Goal: Communication & Community: Answer question/provide support

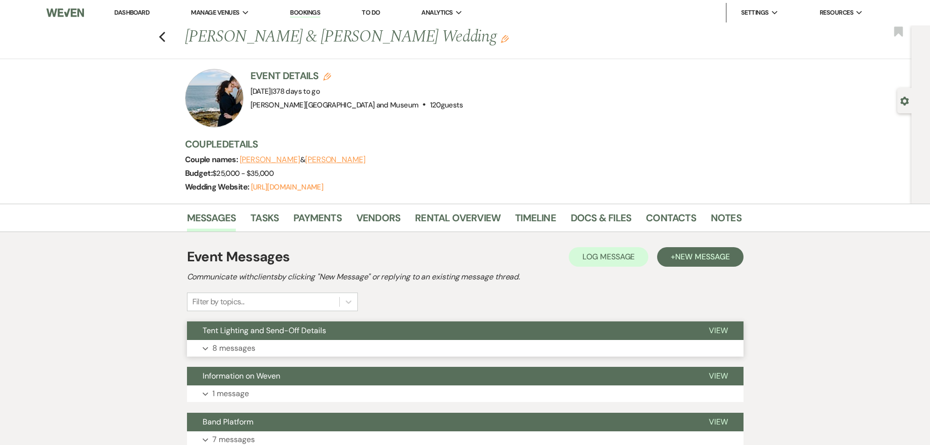
click at [260, 346] on button "Expand 8 messages" at bounding box center [465, 348] width 556 height 17
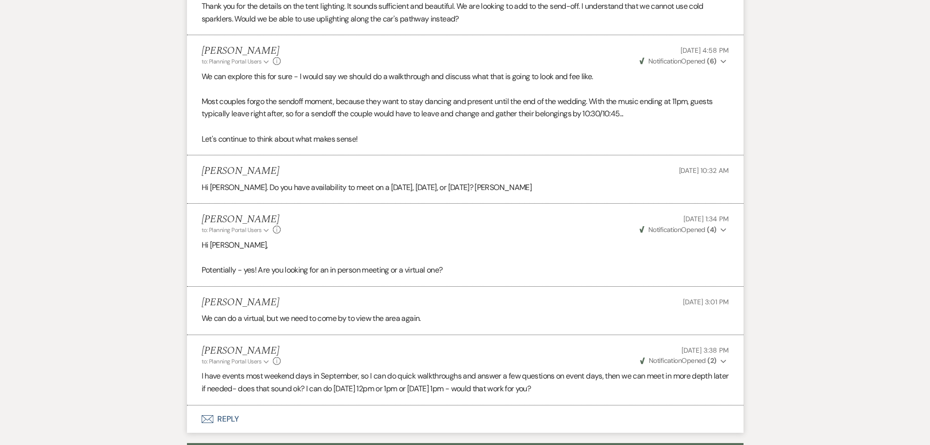
scroll to position [626, 0]
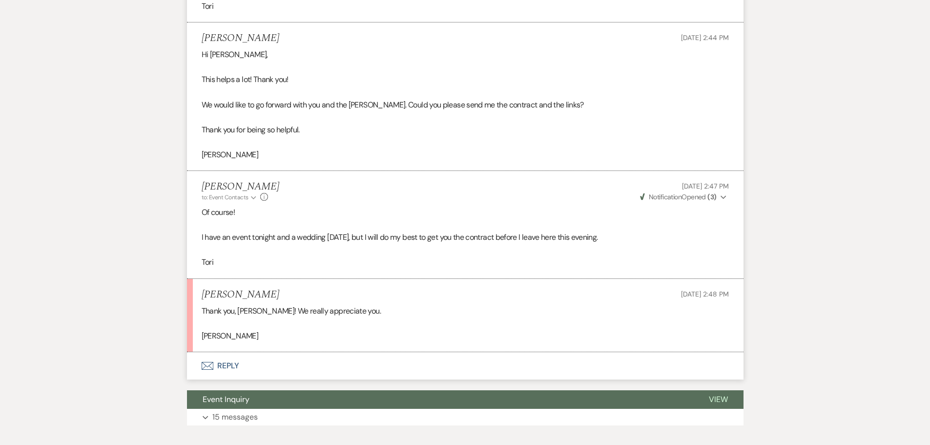
scroll to position [2584, 0]
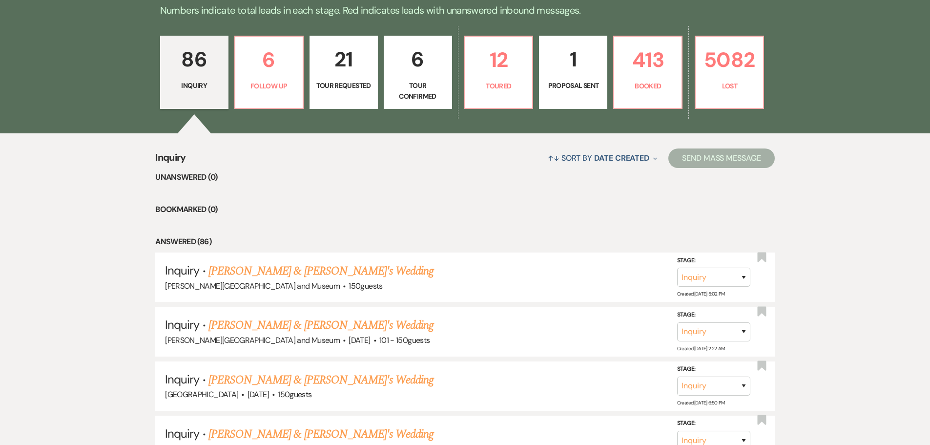
scroll to position [293, 0]
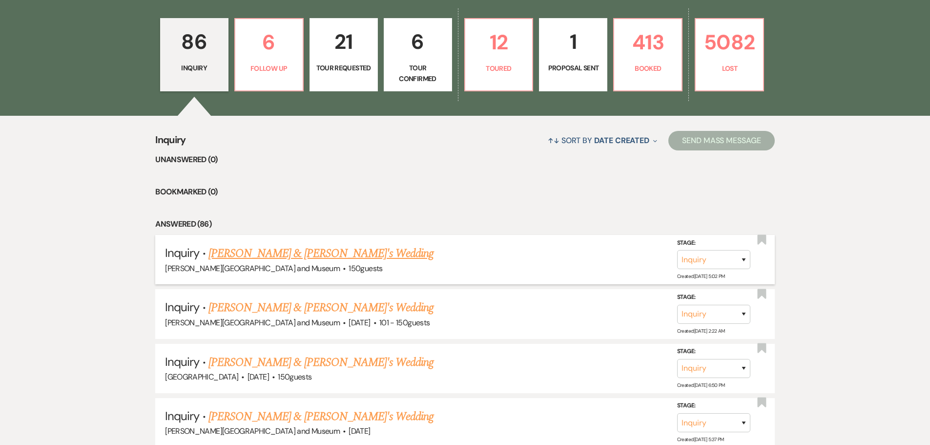
click at [249, 252] on link "Helena Oberg-Avola & Fiance's Wedding" at bounding box center [320, 253] width 225 height 18
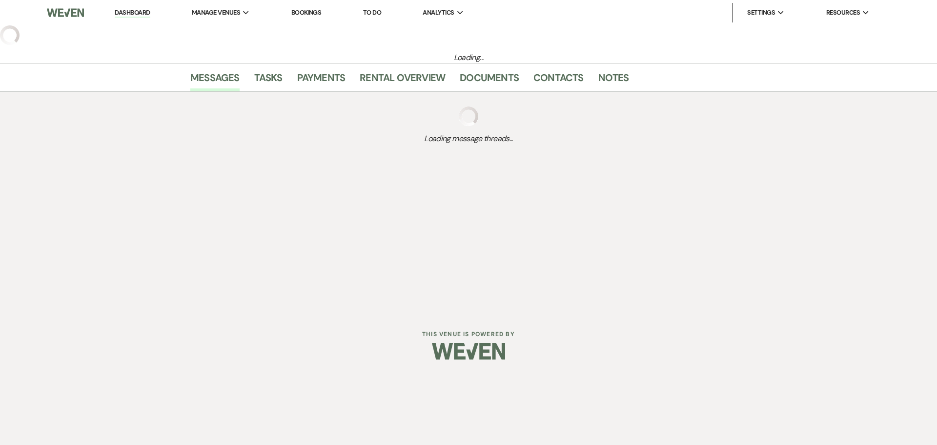
select select "12"
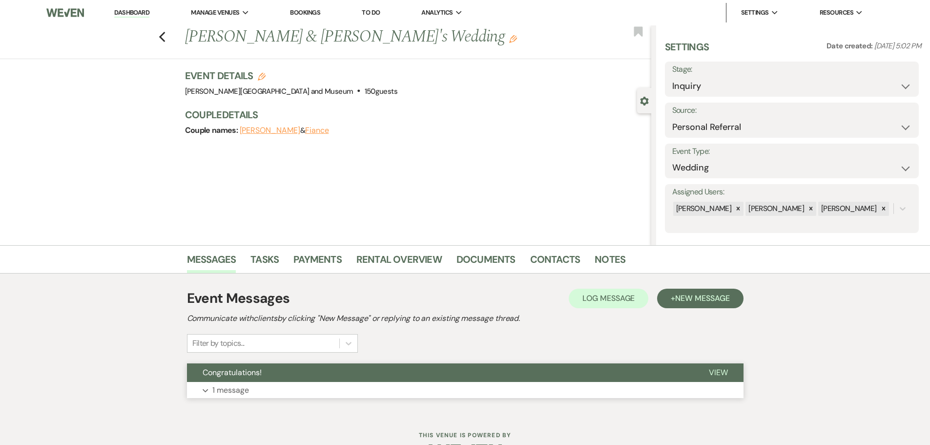
click at [270, 368] on button "Congratulations!" at bounding box center [440, 372] width 506 height 19
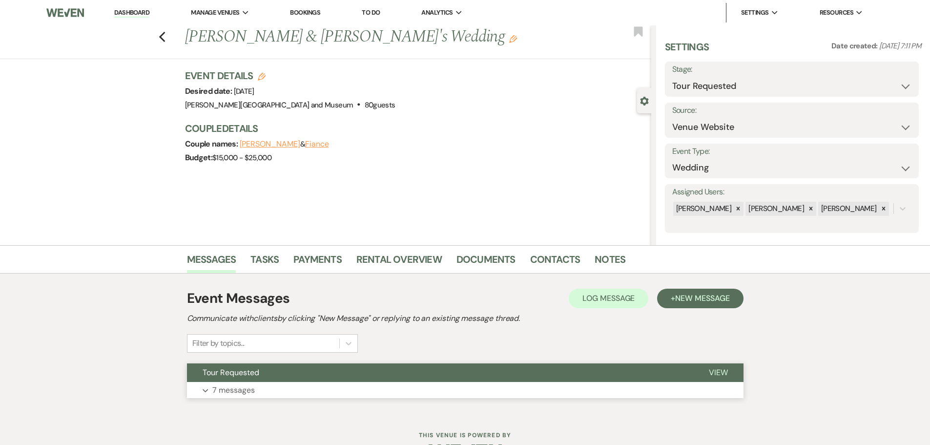
click at [279, 394] on button "Expand 7 messages" at bounding box center [465, 390] width 556 height 17
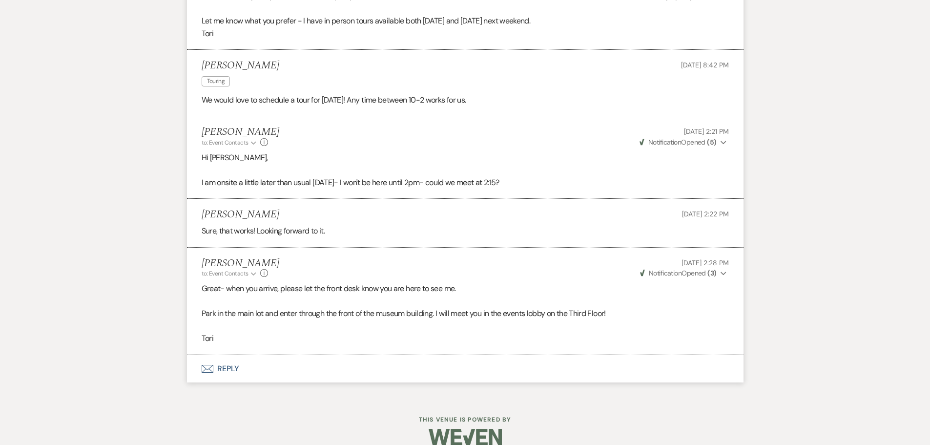
scroll to position [1197, 0]
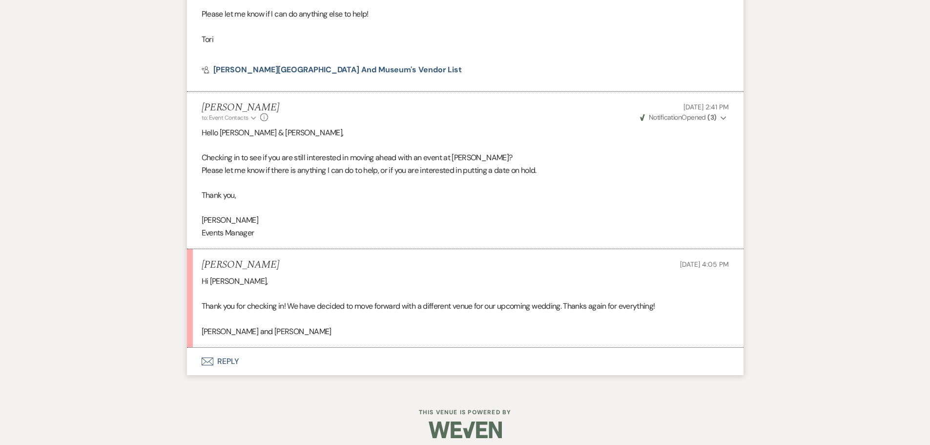
scroll to position [2001, 0]
